Goal: Task Accomplishment & Management: Use online tool/utility

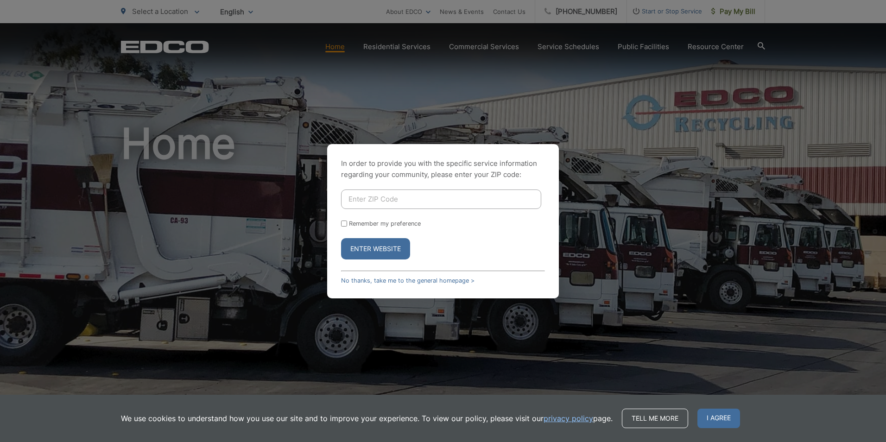
drag, startPoint x: 379, startPoint y: 280, endPoint x: 423, endPoint y: 297, distance: 47.0
click at [380, 280] on link "No thanks, take me to the general homepage >" at bounding box center [407, 280] width 133 height 7
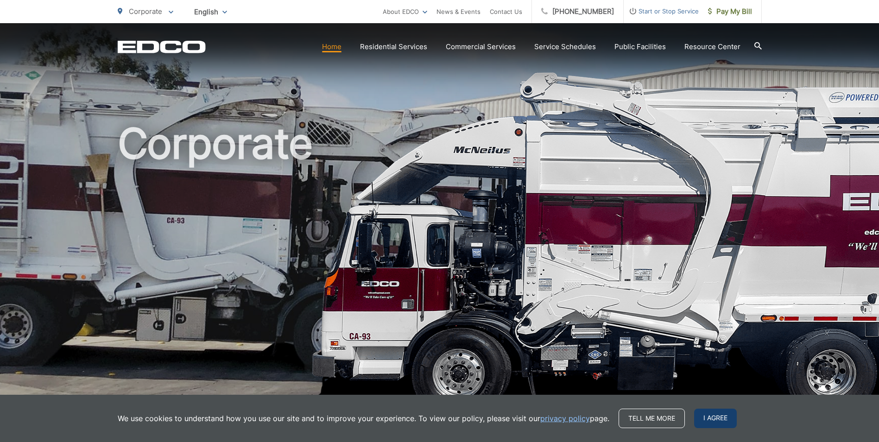
click at [720, 417] on span "I agree" at bounding box center [715, 418] width 43 height 19
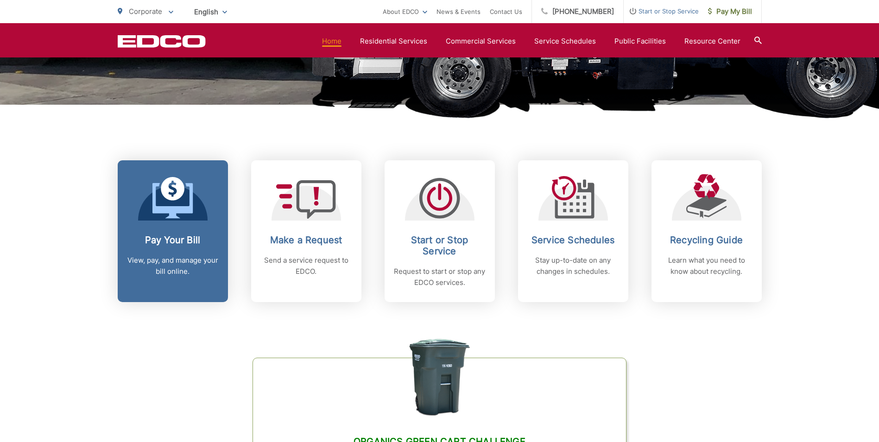
scroll to position [232, 0]
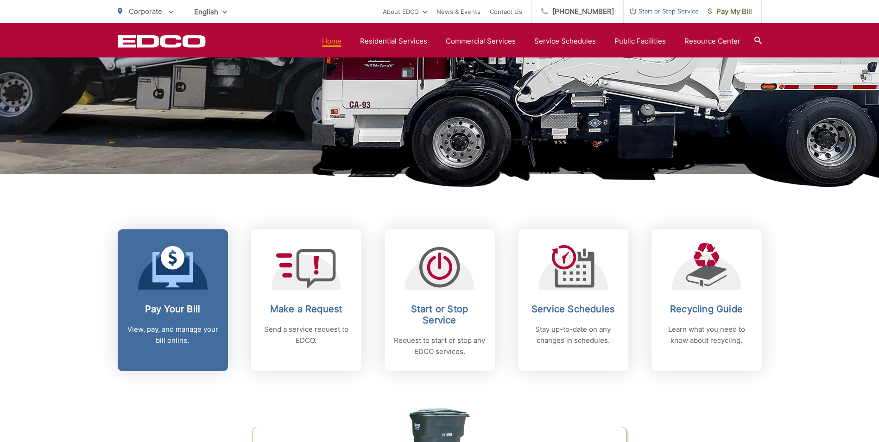
drag, startPoint x: 164, startPoint y: 308, endPoint x: 187, endPoint y: 313, distance: 23.2
click at [164, 308] on h2 "Pay Your Bill" at bounding box center [173, 309] width 92 height 11
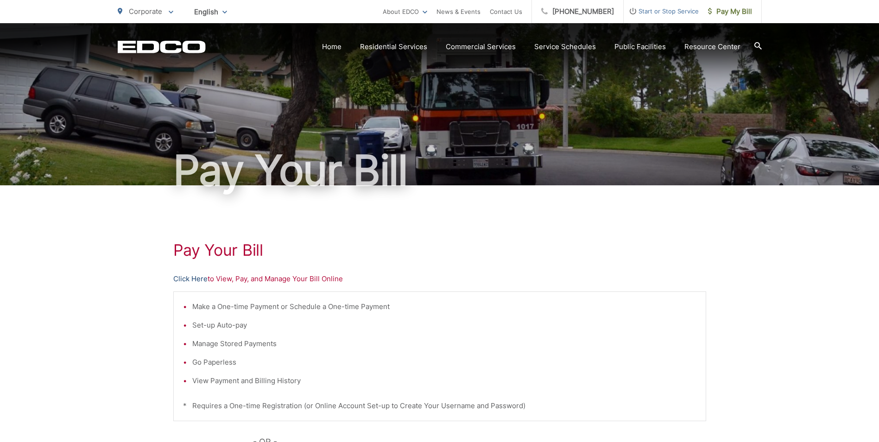
click at [189, 280] on link "Click Here" at bounding box center [190, 278] width 34 height 11
